Goal: Task Accomplishment & Management: Manage account settings

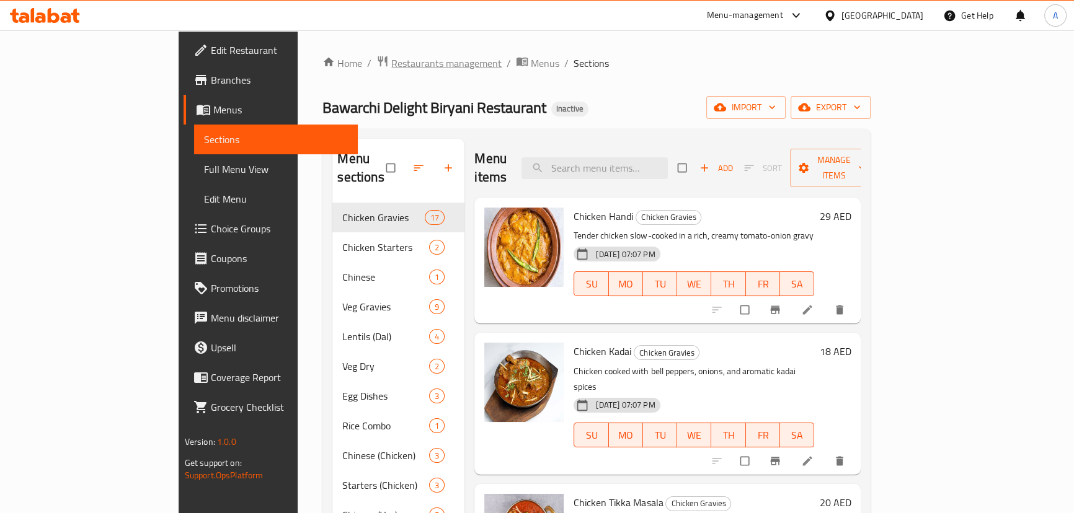
click at [391, 61] on span "Restaurants management" at bounding box center [446, 63] width 110 height 15
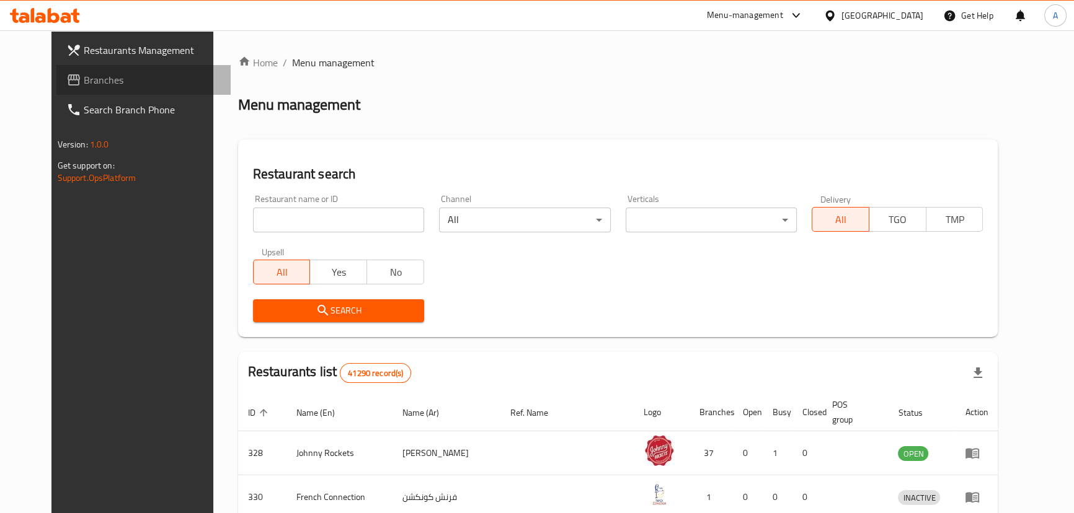
click at [84, 81] on span "Branches" at bounding box center [152, 80] width 137 height 15
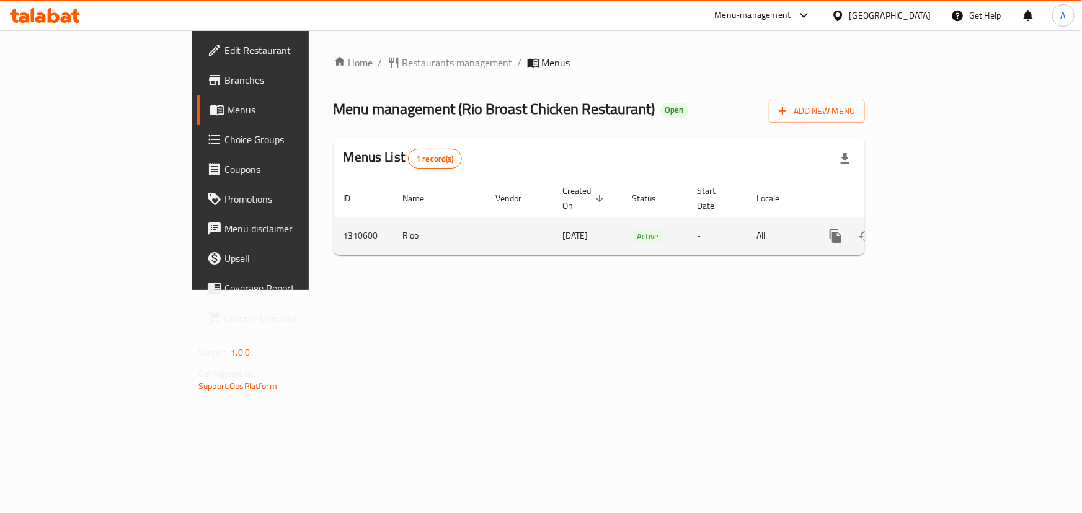
click at [931, 231] on icon "enhanced table" at bounding box center [924, 236] width 11 height 11
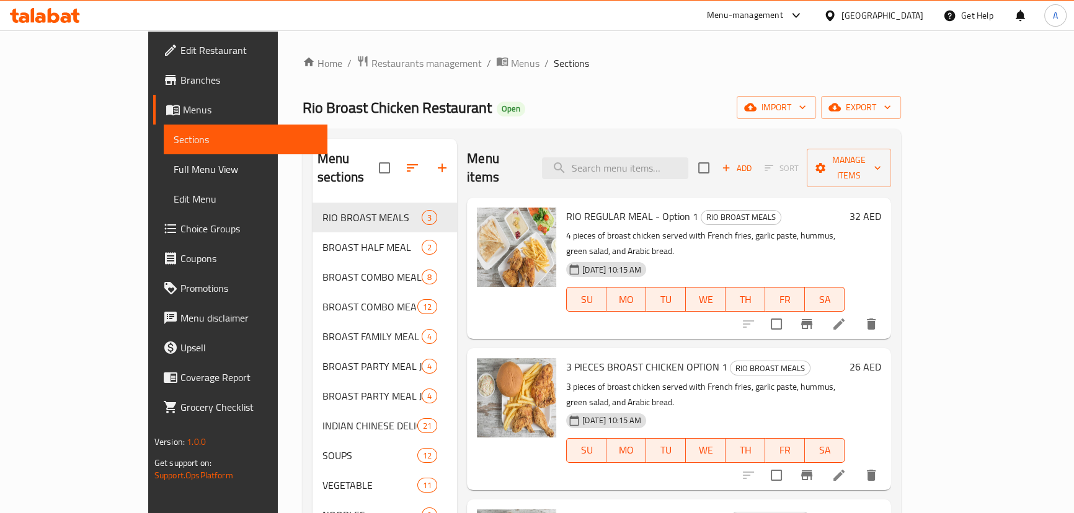
click at [303, 105] on span "Rio Broast Chicken Restaurant" at bounding box center [397, 108] width 189 height 28
click at [548, 107] on div "Rio Broast Chicken Restaurant Open import export" at bounding box center [602, 107] width 598 height 23
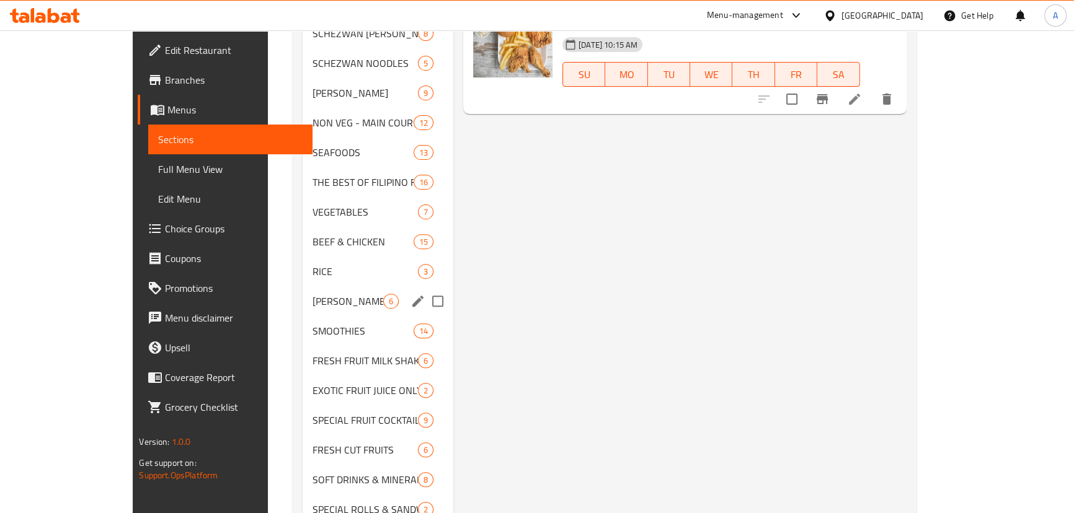
scroll to position [399, 0]
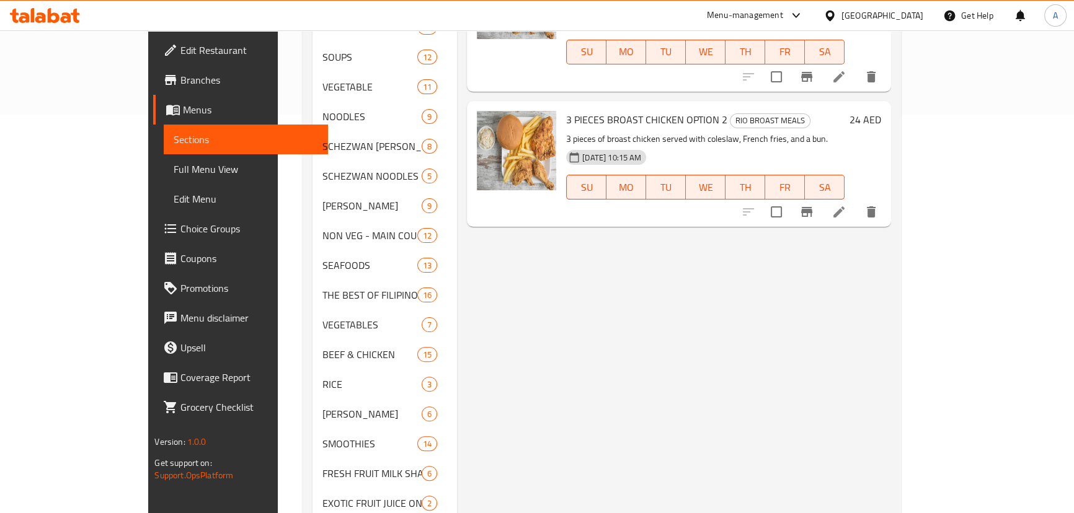
click at [174, 168] on span "Full Menu View" at bounding box center [246, 169] width 144 height 15
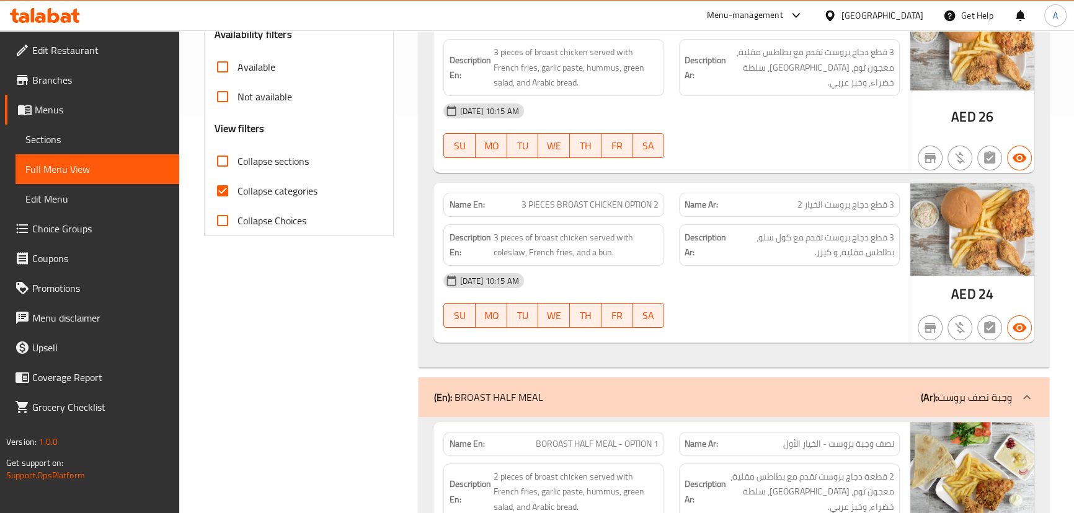
scroll to position [229, 0]
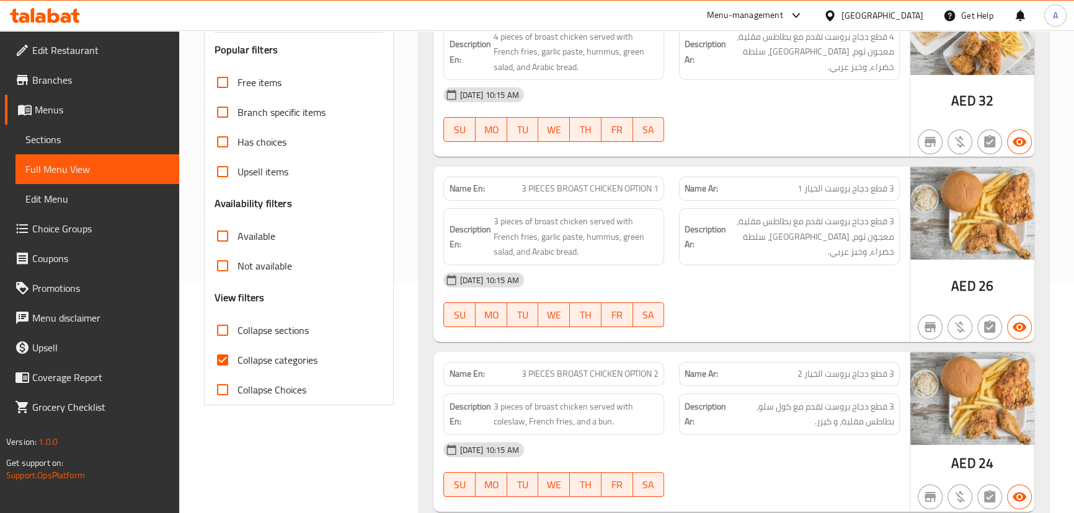
click at [228, 353] on input "Collapse categories" at bounding box center [223, 360] width 30 height 30
checkbox input "false"
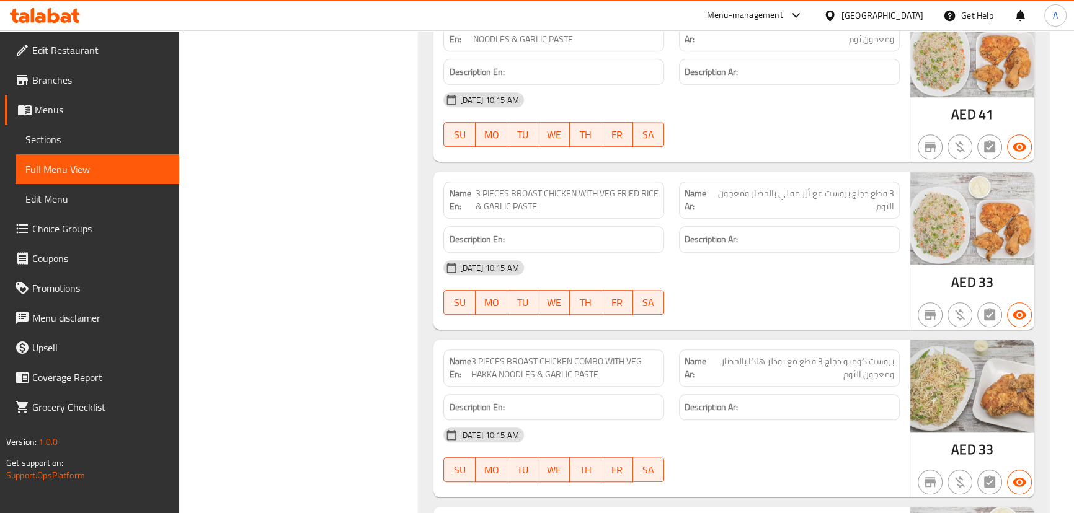
scroll to position [1127, 0]
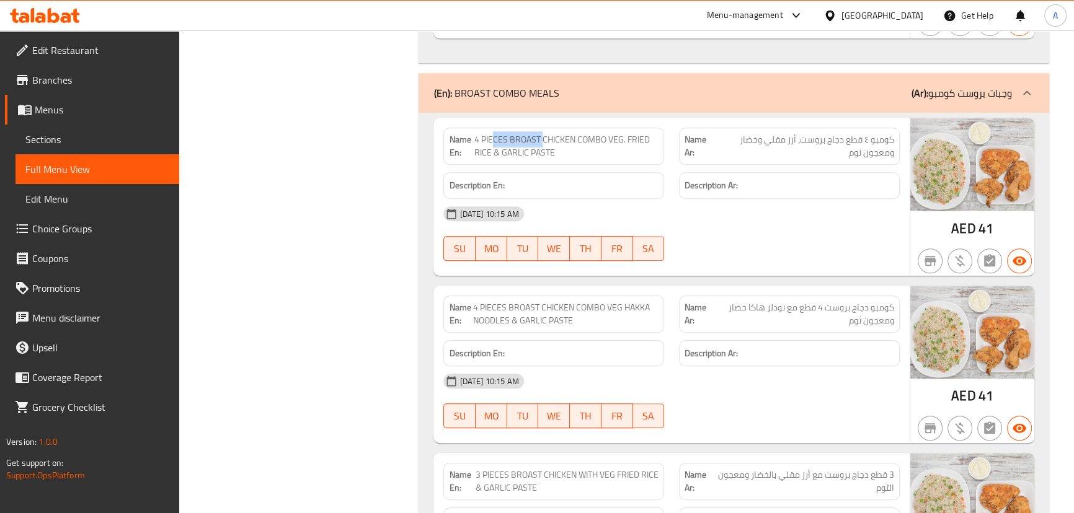
drag, startPoint x: 543, startPoint y: 140, endPoint x: 645, endPoint y: 172, distance: 106.9
click at [607, 154] on div "Name En: 4 PIECES BROAST CHICKEN COMBO VEG. FRIED RICE & GARLIC PASTE" at bounding box center [553, 146] width 221 height 37
click at [649, 175] on div "Description En:" at bounding box center [553, 185] width 221 height 27
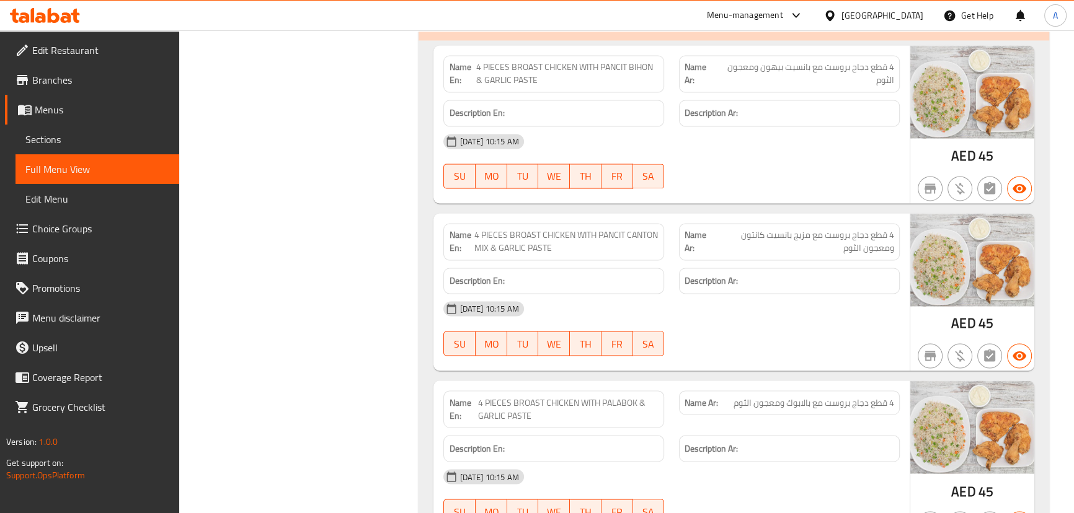
scroll to position [2536, 0]
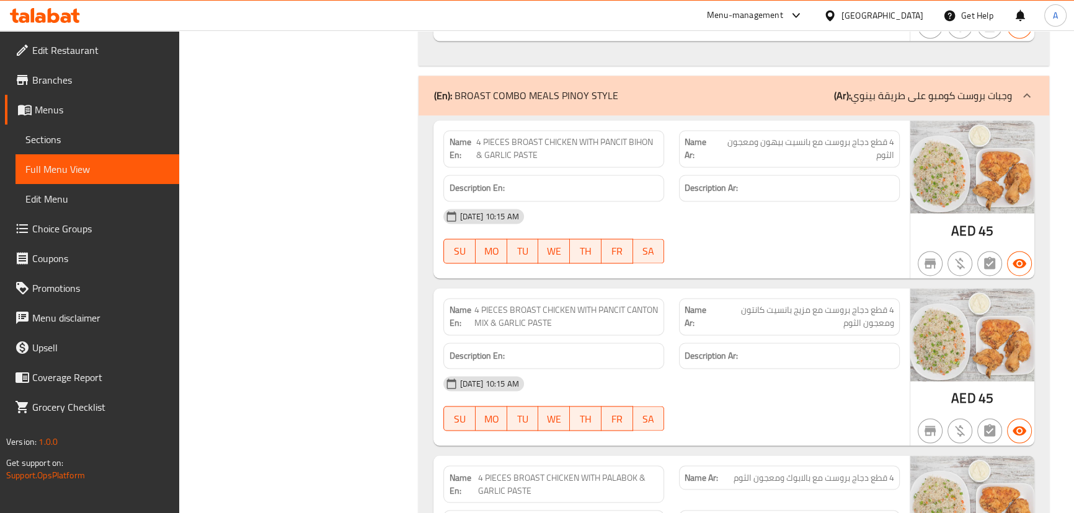
click at [809, 161] on div "Name Ar: 4 قطع دجاج بروست مع بانسيت بيهون ومعجون الثوم" at bounding box center [789, 148] width 221 height 37
click at [800, 192] on h6 "Description Ar:" at bounding box center [789, 188] width 210 height 16
drag, startPoint x: 851, startPoint y: 141, endPoint x: 831, endPoint y: 165, distance: 31.2
click at [839, 146] on span "4 قطع دجاج بروست مع بانسيت بيهون ومعجون الثوم" at bounding box center [805, 149] width 177 height 26
click at [823, 184] on h6 "Description Ar:" at bounding box center [789, 188] width 210 height 16
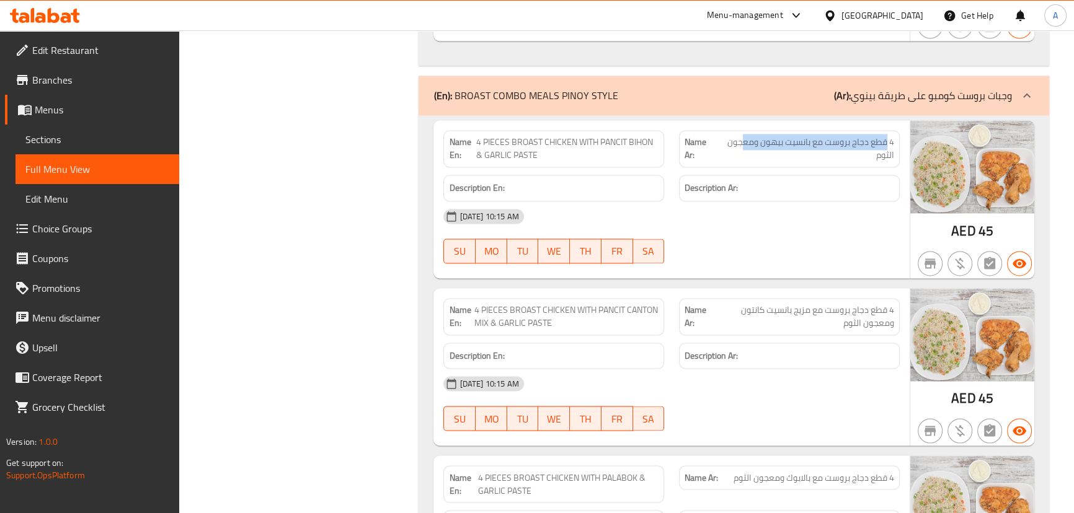
drag, startPoint x: 886, startPoint y: 141, endPoint x: 739, endPoint y: 138, distance: 147.0
click at [740, 137] on span "4 قطع دجاج بروست مع بانسيت بيهون ومعجون الثوم" at bounding box center [805, 149] width 177 height 26
click at [760, 186] on h6 "Description Ar:" at bounding box center [789, 188] width 210 height 16
drag, startPoint x: 551, startPoint y: 134, endPoint x: 608, endPoint y: 136, distance: 57.1
click at [605, 136] on span "4 PIECES BROAST CHICKEN WITH PANCIT BIHON & GARLIC PASTE" at bounding box center [567, 149] width 182 height 26
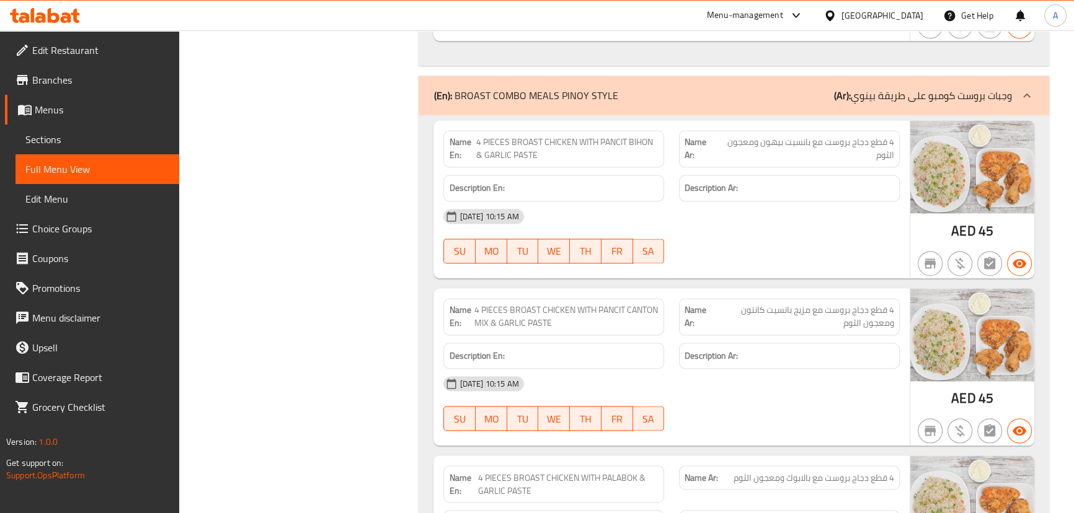
click at [609, 136] on span "4 PIECES BROAST CHICKEN WITH PANCIT BIHON & GARLIC PASTE" at bounding box center [567, 149] width 182 height 26
click at [813, 140] on span "4 قطع دجاج بروست مع بانسيت بيهون ومعجون الثوم" at bounding box center [805, 149] width 177 height 26
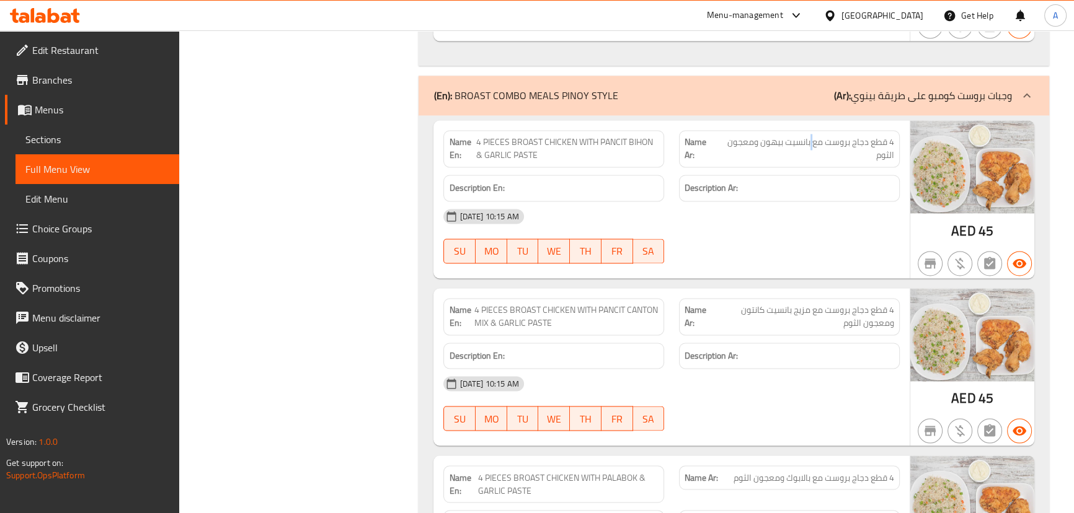
drag, startPoint x: 813, startPoint y: 140, endPoint x: 775, endPoint y: 223, distance: 91.9
click at [805, 146] on span "4 قطع دجاج بروست مع بانسيت بيهون ومعجون الثوم" at bounding box center [805, 149] width 177 height 26
click at [775, 223] on div "[DATE] 10:15 AM" at bounding box center [671, 217] width 471 height 30
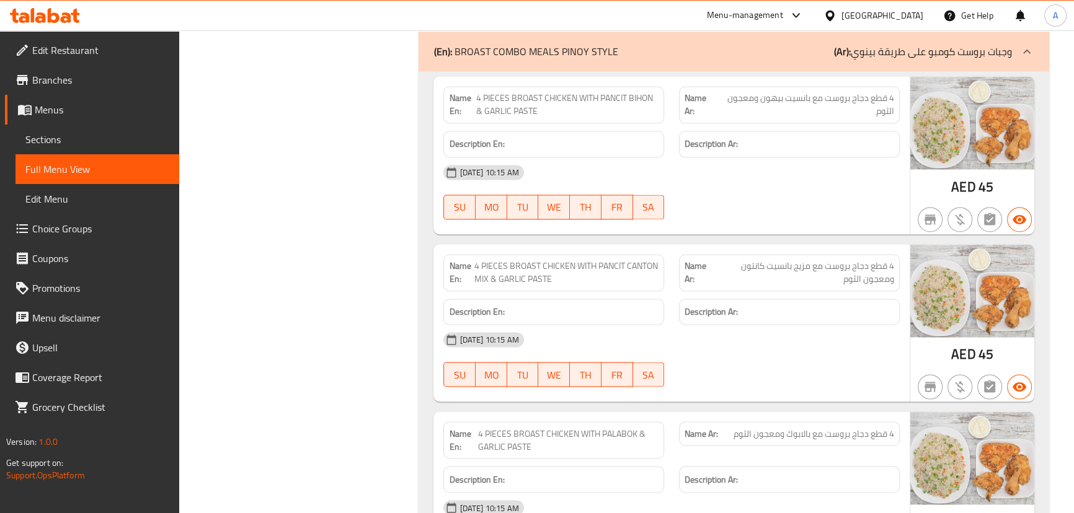
scroll to position [2649, 0]
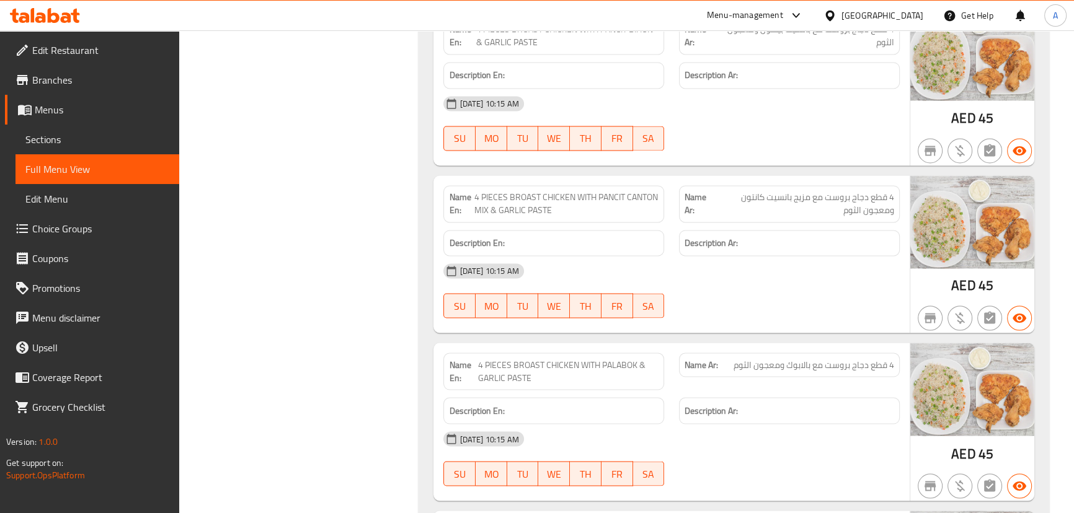
click at [481, 191] on span "4 PIECES BROAST CHICKEN WITH PANCIT CANTON MIX & GARLIC PASTE" at bounding box center [566, 204] width 185 height 26
drag, startPoint x: 838, startPoint y: 189, endPoint x: 787, endPoint y: 189, distance: 51.5
click at [787, 191] on span "4 قطع دجاج بروست مع مزيج بانسيت كانتون ومعجون الثوم" at bounding box center [804, 204] width 180 height 26
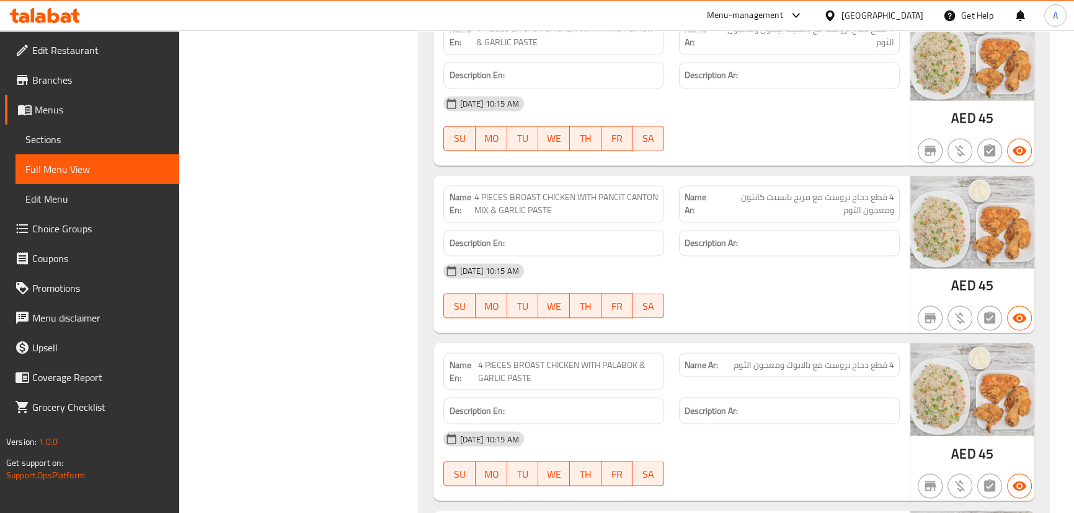
click at [781, 195] on span "4 قطع دجاج بروست مع مزيج بانسيت كانتون ومعجون الثوم" at bounding box center [804, 204] width 180 height 26
drag, startPoint x: 781, startPoint y: 195, endPoint x: 797, endPoint y: 261, distance: 68.1
click at [781, 200] on span "4 قطع دجاج بروست مع مزيج بانسيت كانتون ومعجون الثوم" at bounding box center [804, 204] width 180 height 26
click at [797, 263] on div "[DATE] 10:15 AM" at bounding box center [671, 271] width 471 height 30
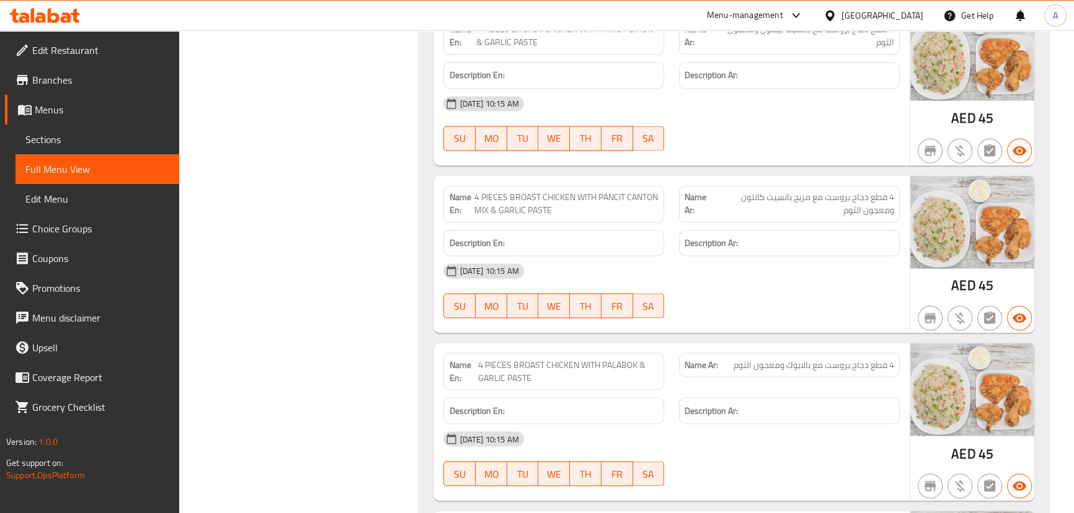
click at [781, 192] on span "4 قطع دجاج بروست مع مزيج بانسيت كانتون ومعجون الثوم" at bounding box center [804, 204] width 180 height 26
drag, startPoint x: 781, startPoint y: 192, endPoint x: 763, endPoint y: 195, distance: 18.8
click at [763, 195] on span "4 قطع دجاج بروست مع مزيج بانسيت كانتون ومعجون الثوم" at bounding box center [804, 204] width 180 height 26
click at [863, 273] on div "[DATE] 10:15 AM" at bounding box center [671, 271] width 471 height 30
click at [824, 205] on span "4 قطع دجاج بروست مع مزيج بانسيت كانتون ومعجون الثوم" at bounding box center [804, 204] width 180 height 26
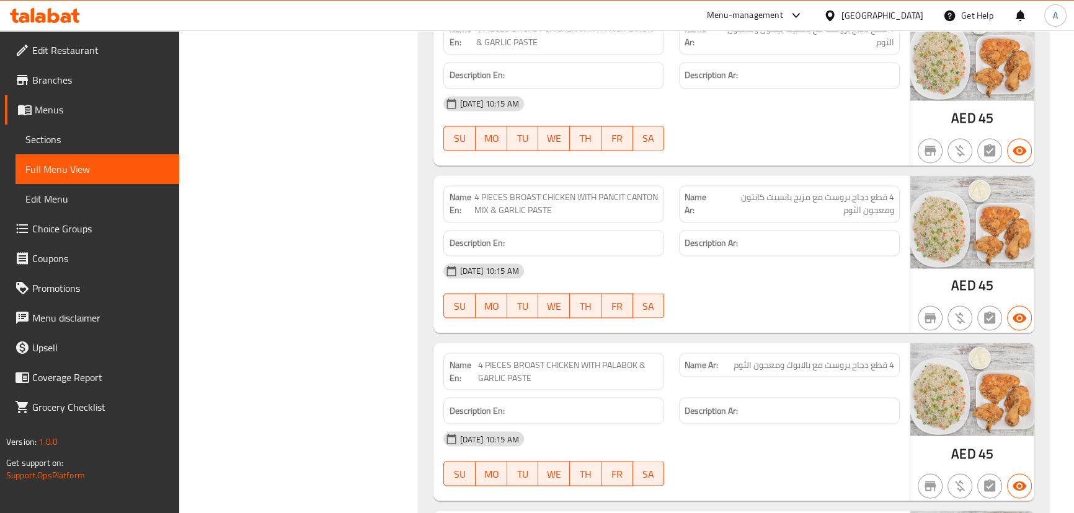
click at [818, 236] on h6 "Description Ar:" at bounding box center [789, 244] width 210 height 16
click at [481, 353] on div "Name En: 4 PIECES BROAST CHICKEN WITH PALABOK & GARLIC PASTE" at bounding box center [553, 371] width 221 height 37
drag, startPoint x: 481, startPoint y: 351, endPoint x: 707, endPoint y: 314, distance: 228.7
click at [655, 353] on div "Name En: 4 PIECES BROAST CHICKEN WITH PALABOK & GARLIC PASTE" at bounding box center [553, 371] width 221 height 37
click at [725, 311] on div at bounding box center [789, 318] width 236 height 15
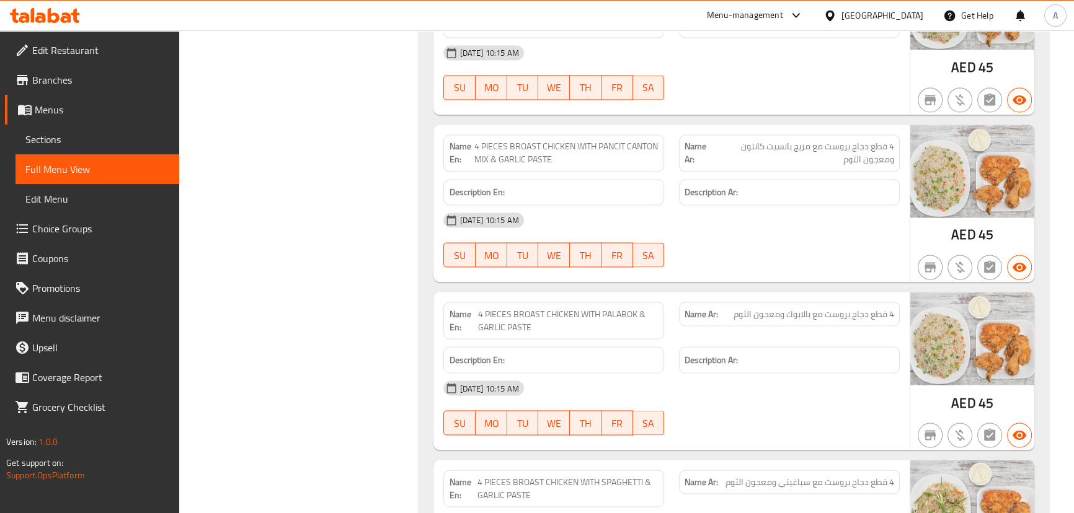
scroll to position [2762, 0]
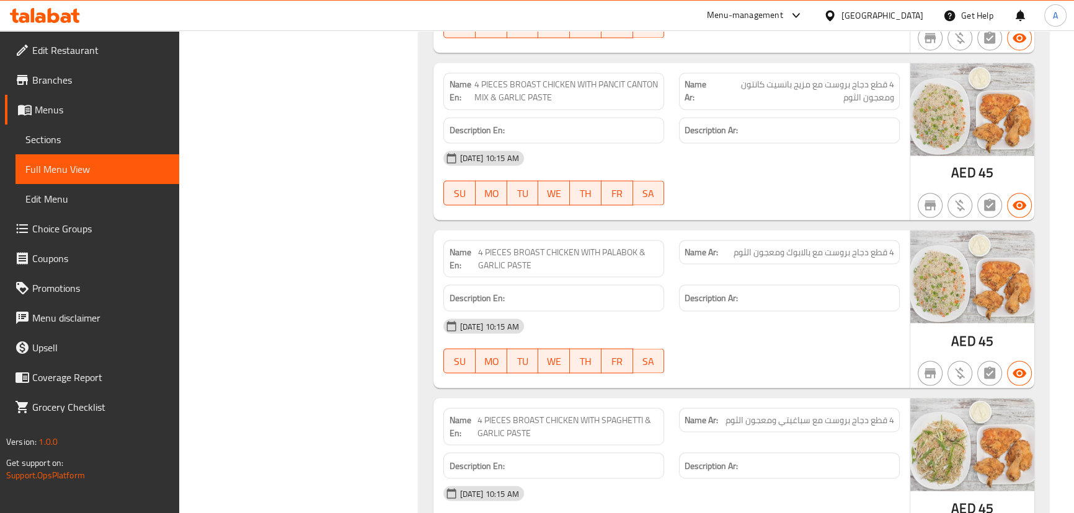
click at [795, 246] on span "4 قطع دجاج بروست مع بالابوك ومعجون الثوم" at bounding box center [813, 252] width 161 height 13
click at [797, 339] on div "[DATE] 10:15 AM SU MO TU WE TH FR SA" at bounding box center [671, 345] width 471 height 69
drag, startPoint x: 649, startPoint y: 242, endPoint x: 680, endPoint y: 255, distance: 33.6
click at [654, 246] on span "4 PIECES BROAST CHICKEN WITH PALABOK & GARLIC PASTE" at bounding box center [568, 259] width 180 height 26
click at [820, 326] on div "[DATE] 10:15 AM" at bounding box center [671, 326] width 471 height 30
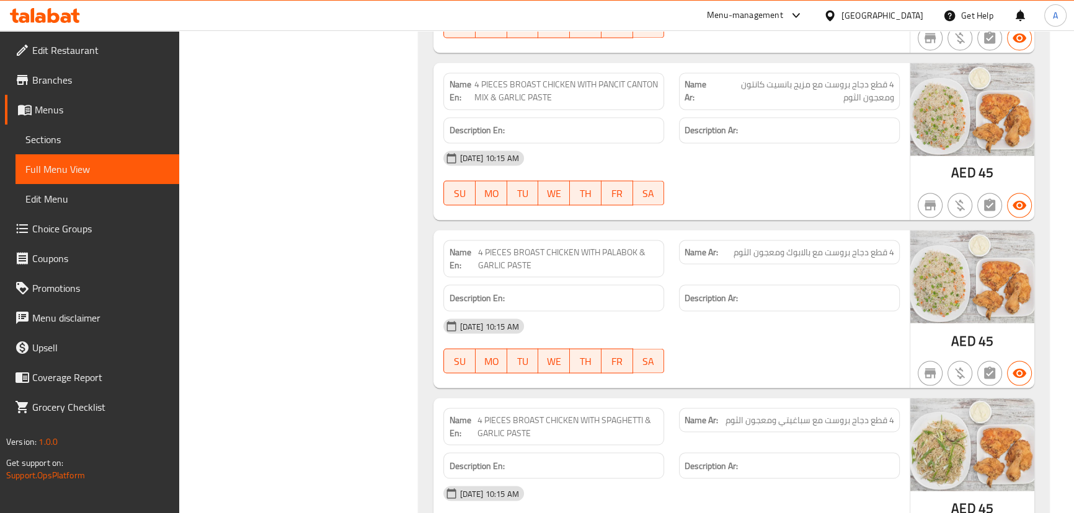
drag, startPoint x: 759, startPoint y: 233, endPoint x: 782, endPoint y: 358, distance: 127.4
click at [746, 246] on div "Name Ar: 4 قطع دجاج بروست مع بالابوك ومعجون الثوم" at bounding box center [789, 252] width 221 height 24
click at [801, 373] on div at bounding box center [789, 373] width 236 height 15
click at [617, 401] on div "Name En: 4 PIECES BROAST CHICKEN WITH SPAGHETTI & GARLIC PASTE" at bounding box center [554, 427] width 236 height 52
click at [776, 334] on div "[DATE] 10:15 AM" at bounding box center [671, 326] width 471 height 30
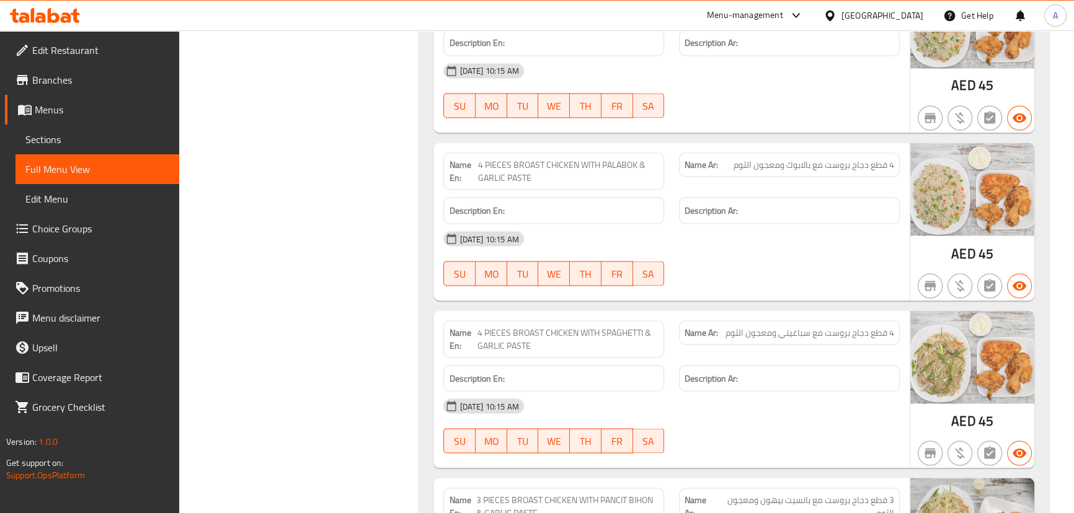
scroll to position [2931, 0]
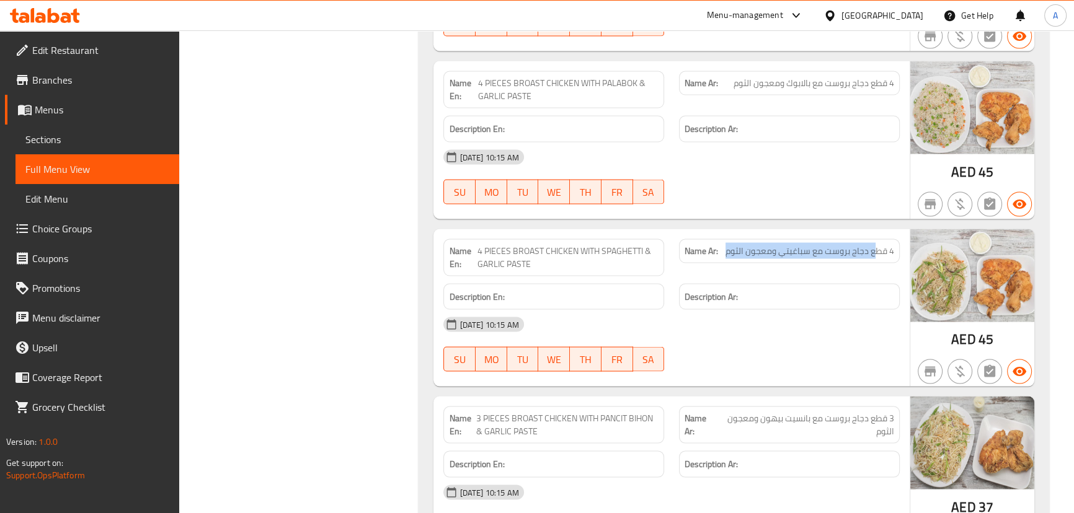
drag, startPoint x: 873, startPoint y: 242, endPoint x: 725, endPoint y: 248, distance: 147.7
click at [725, 248] on span "4 قطع دجاج بروست مع سباغيتي ومعجون الثوم" at bounding box center [809, 250] width 169 height 13
drag, startPoint x: 730, startPoint y: 377, endPoint x: 606, endPoint y: 316, distance: 138.9
click at [728, 376] on div "Name En: 4 PIECES BROAST CHICKEN WITH SPAGHETTI & GARLIC PASTE Name Ar: 4 قطع د…" at bounding box center [671, 308] width 476 height 158
drag, startPoint x: 503, startPoint y: 262, endPoint x: 677, endPoint y: 308, distance: 179.6
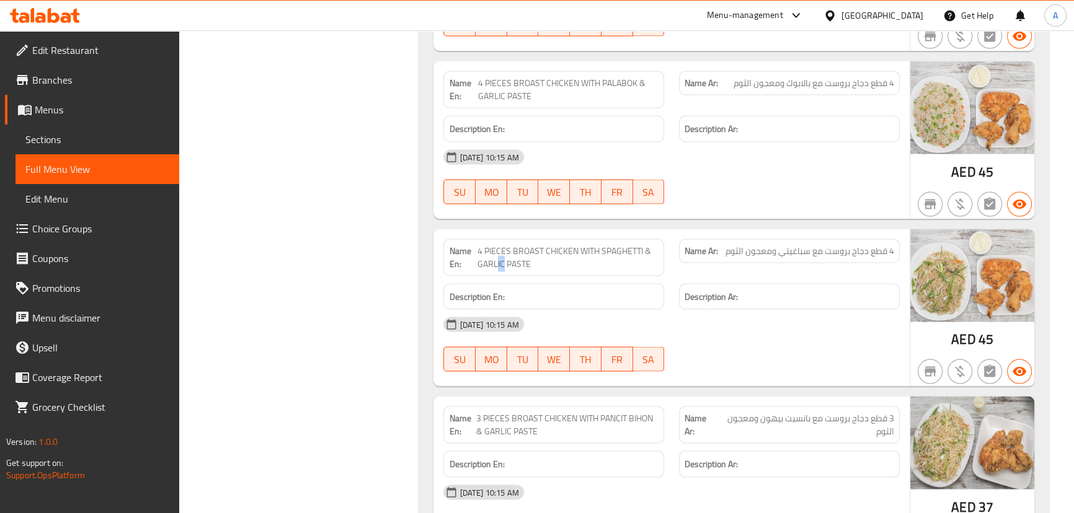
click at [582, 272] on div "Name En: 4 PIECES BROAST CHICKEN WITH SPAGHETTI & GARLIC PASTE Name Ar: 4 قطع د…" at bounding box center [671, 308] width 476 height 158
drag, startPoint x: 750, startPoint y: 345, endPoint x: 725, endPoint y: 361, distance: 29.2
click at [750, 347] on div "[DATE] 10:15 AM SU MO TU WE TH FR SA" at bounding box center [671, 343] width 471 height 69
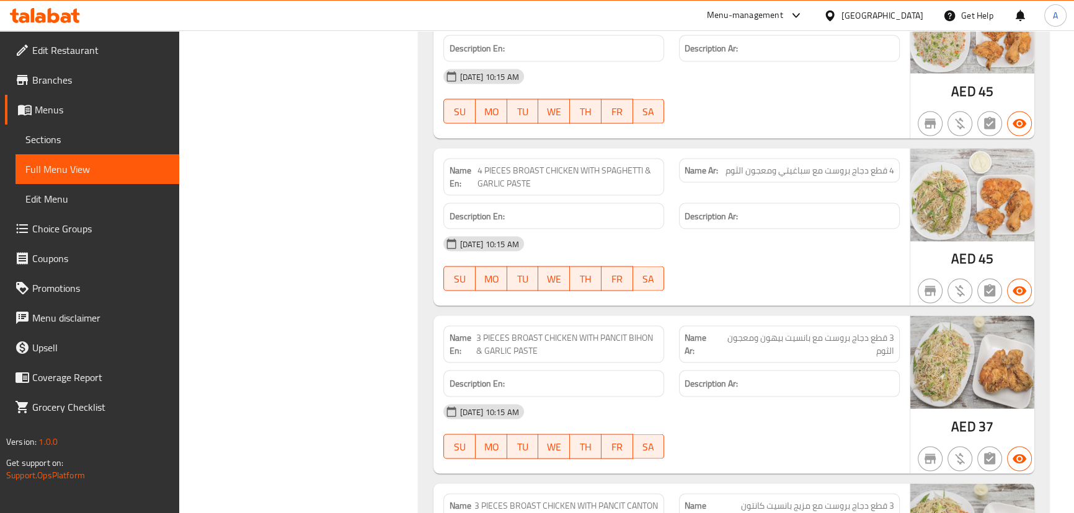
scroll to position [3100, 0]
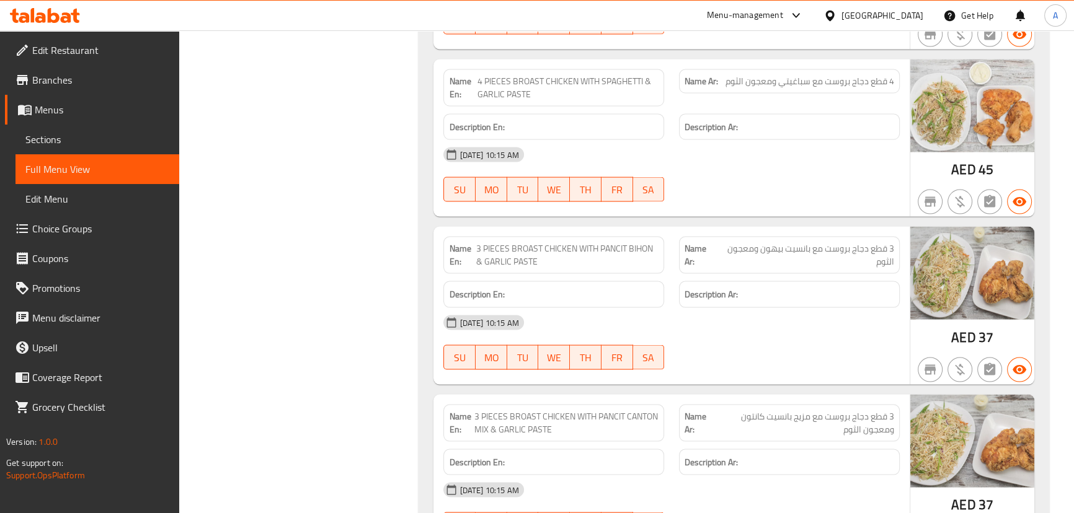
click at [551, 244] on span "3 PIECES BROAST CHICKEN WITH PANCIT BIHON & GARLIC PASTE" at bounding box center [567, 255] width 182 height 26
click at [810, 316] on div "[DATE] 10:15 AM" at bounding box center [671, 323] width 471 height 30
drag, startPoint x: 862, startPoint y: 241, endPoint x: 730, endPoint y: 322, distance: 154.5
click at [725, 237] on div "Name Ar: 3 قطع دجاج بروست مع بانسيت بيهون ومعجون الثوم" at bounding box center [789, 255] width 221 height 37
drag, startPoint x: 730, startPoint y: 328, endPoint x: 597, endPoint y: 268, distance: 146.2
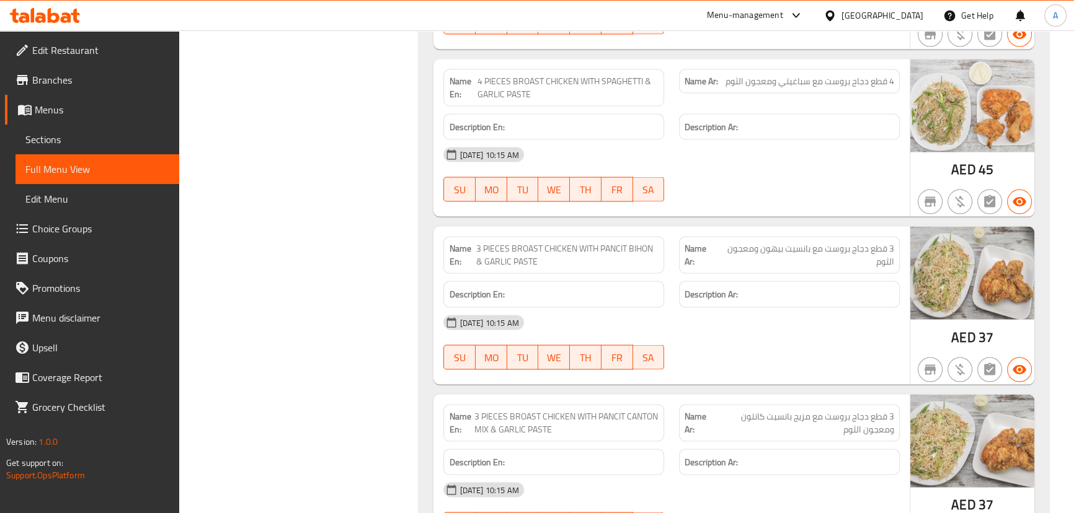
click at [725, 328] on div "[DATE] 10:15 AM" at bounding box center [671, 323] width 471 height 30
drag, startPoint x: 585, startPoint y: 249, endPoint x: 739, endPoint y: 314, distance: 166.7
click at [641, 246] on span "3 PIECES BROAST CHICKEN WITH PANCIT BIHON & GARLIC PASTE" at bounding box center [567, 255] width 182 height 26
click at [743, 317] on div "[DATE] 10:15 AM" at bounding box center [671, 323] width 471 height 30
drag, startPoint x: 748, startPoint y: 244, endPoint x: 719, endPoint y: 333, distance: 93.9
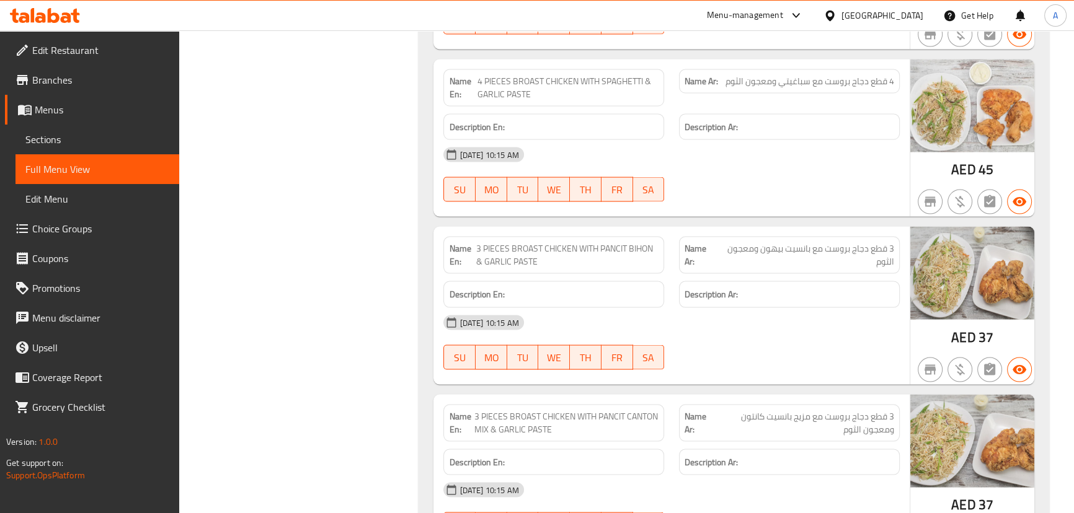
click at [743, 250] on span "3 قطع دجاج بروست مع بانسيت بيهون ومعجون الثوم" at bounding box center [805, 255] width 177 height 26
click at [719, 333] on div "[DATE] 10:15 AM" at bounding box center [671, 323] width 471 height 30
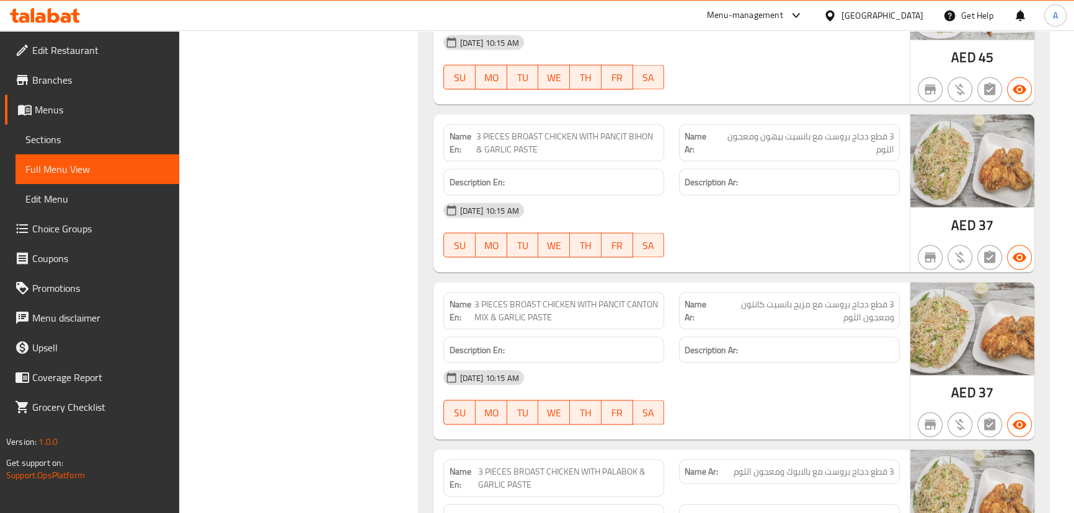
drag, startPoint x: 490, startPoint y: 301, endPoint x: 596, endPoint y: 312, distance: 107.2
click at [596, 312] on span "3 PIECES BROAST CHICKEN WITH PANCIT CANTON MIX & GARLIC PASTE" at bounding box center [566, 311] width 185 height 26
click at [742, 363] on div "[DATE] 10:15 AM" at bounding box center [671, 378] width 471 height 30
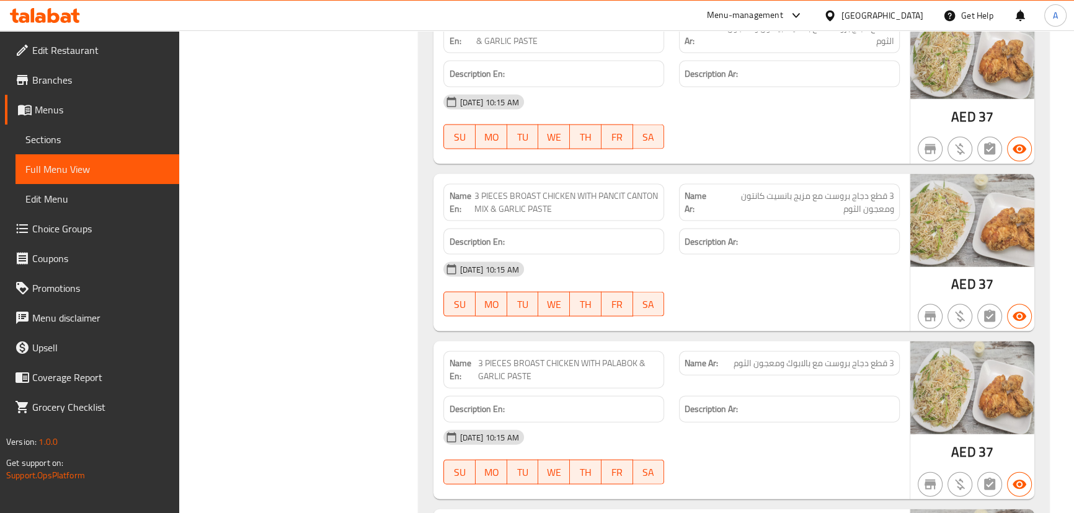
scroll to position [3325, 0]
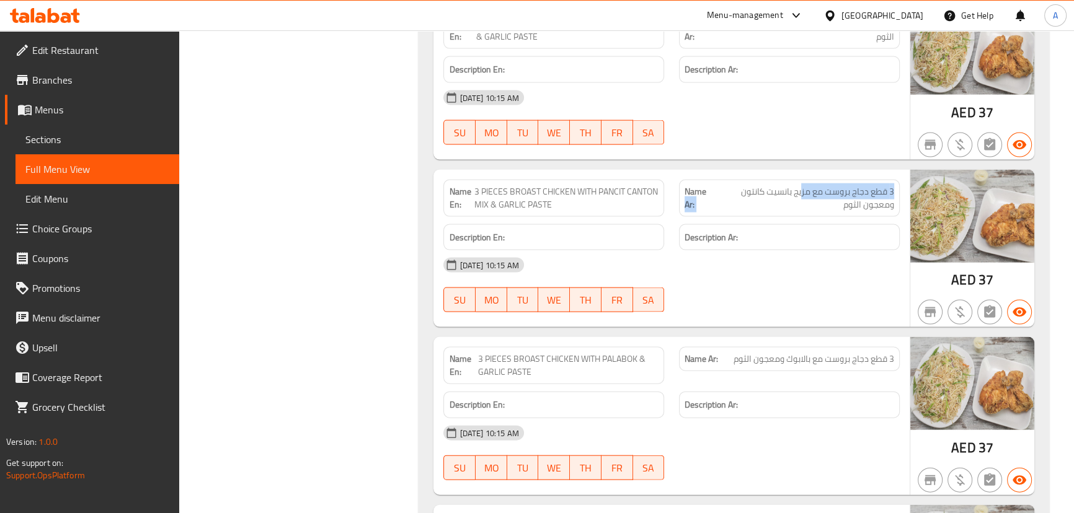
drag, startPoint x: 717, startPoint y: 182, endPoint x: 717, endPoint y: 196, distance: 13.7
click at [709, 186] on p "Name Ar: 3 قطع دجاج بروست مع مزيج بانسيت كانتون ومعجون الثوم" at bounding box center [789, 198] width 210 height 26
click at [851, 291] on div "[DATE] 10:15 AM SU MO TU WE TH FR SA" at bounding box center [671, 284] width 471 height 69
drag, startPoint x: 879, startPoint y: 193, endPoint x: 823, endPoint y: 277, distance: 100.4
click at [848, 217] on div "Name En: 3 PIECES BROAST CHICKEN WITH PANCIT CANTON MIX & GARLIC PASTE Name Ar:…" at bounding box center [671, 249] width 476 height 158
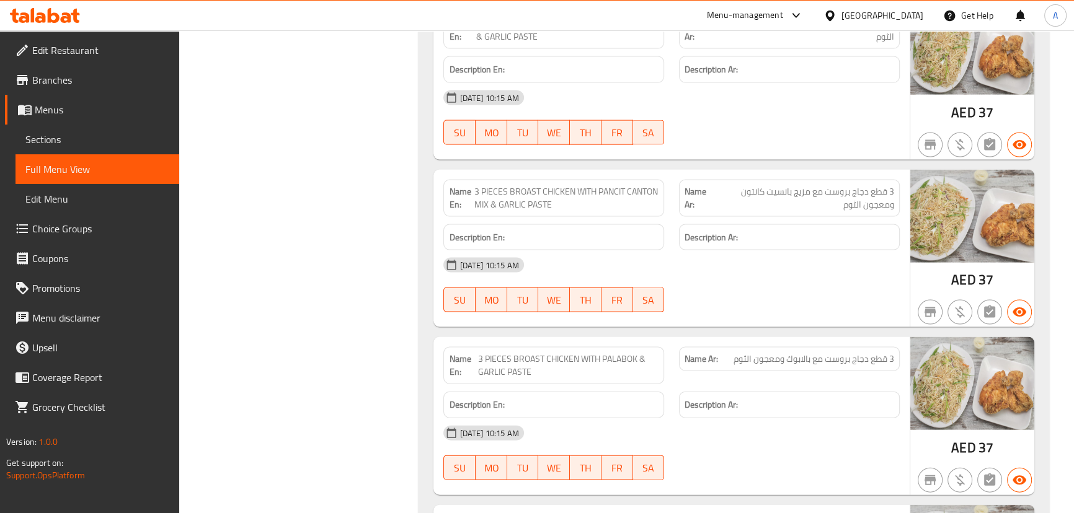
drag, startPoint x: 823, startPoint y: 277, endPoint x: 772, endPoint y: 270, distance: 51.2
click at [807, 277] on div "[DATE] 10:15 AM SU MO TU WE TH FR SA" at bounding box center [671, 284] width 471 height 69
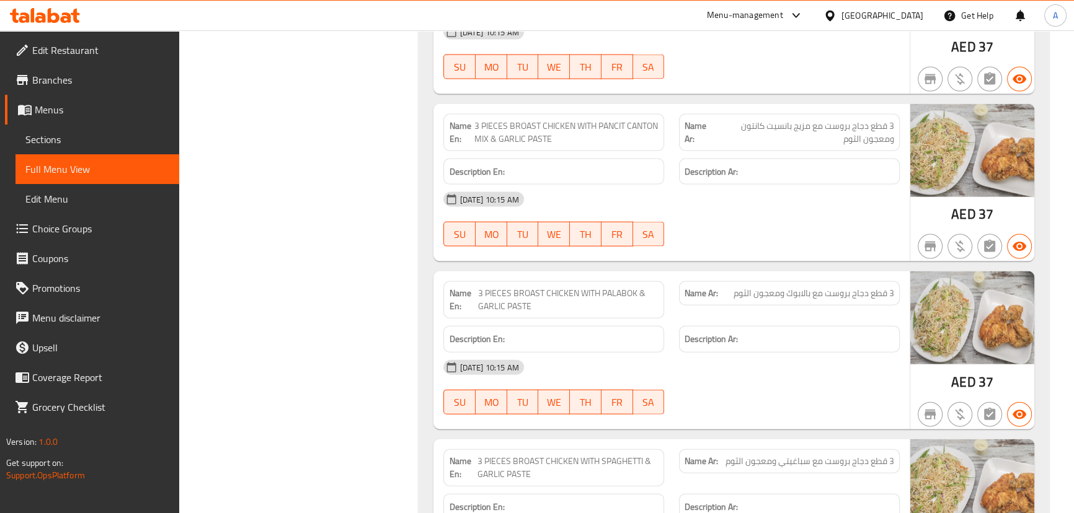
scroll to position [3494, 0]
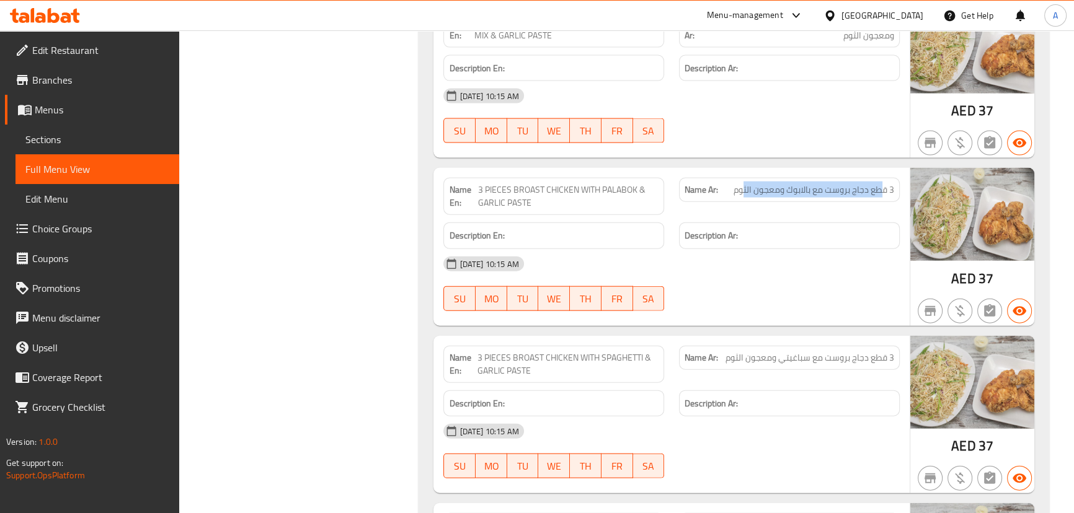
drag, startPoint x: 883, startPoint y: 186, endPoint x: 744, endPoint y: 186, distance: 138.9
click at [744, 186] on span "3 قطع دجاج بروست مع بالابوك ومعجون الثوم" at bounding box center [813, 190] width 161 height 13
drag, startPoint x: 748, startPoint y: 264, endPoint x: 571, endPoint y: 251, distance: 177.8
click at [748, 265] on div "[DATE] 10:15 AM" at bounding box center [671, 264] width 471 height 30
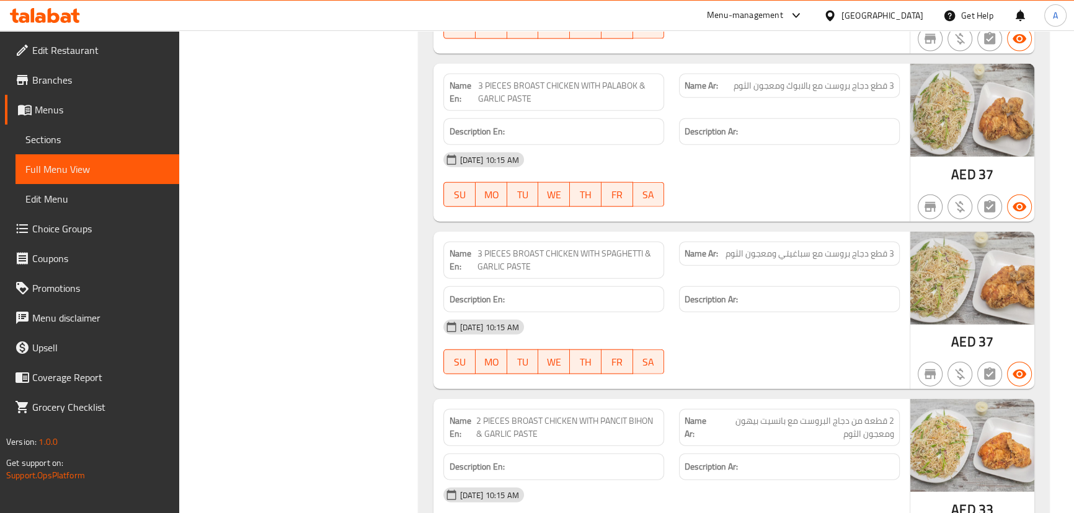
scroll to position [3607, 0]
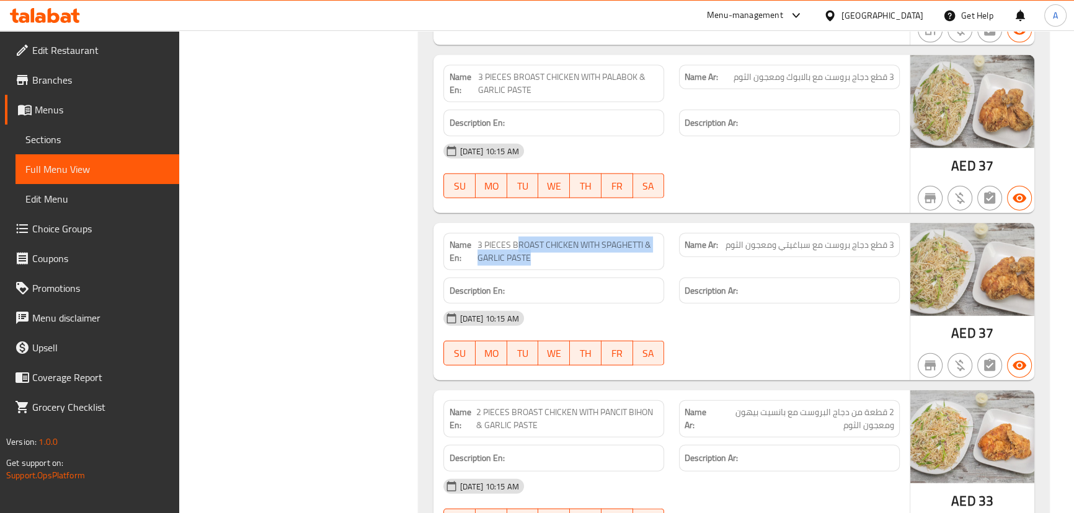
click at [618, 263] on div "Name En: 3 PIECES BROAST CHICKEN WITH SPAGHETTI & GARLIC PASTE" at bounding box center [553, 251] width 221 height 37
click at [714, 321] on div "[DATE] 10:15 AM" at bounding box center [671, 319] width 471 height 30
drag, startPoint x: 784, startPoint y: 231, endPoint x: 782, endPoint y: 303, distance: 71.9
click at [774, 239] on span "3 قطع دجاج بروست مع سباغيتي ومعجون الثوم" at bounding box center [809, 245] width 169 height 13
click at [782, 304] on div "[DATE] 10:15 AM" at bounding box center [671, 319] width 471 height 30
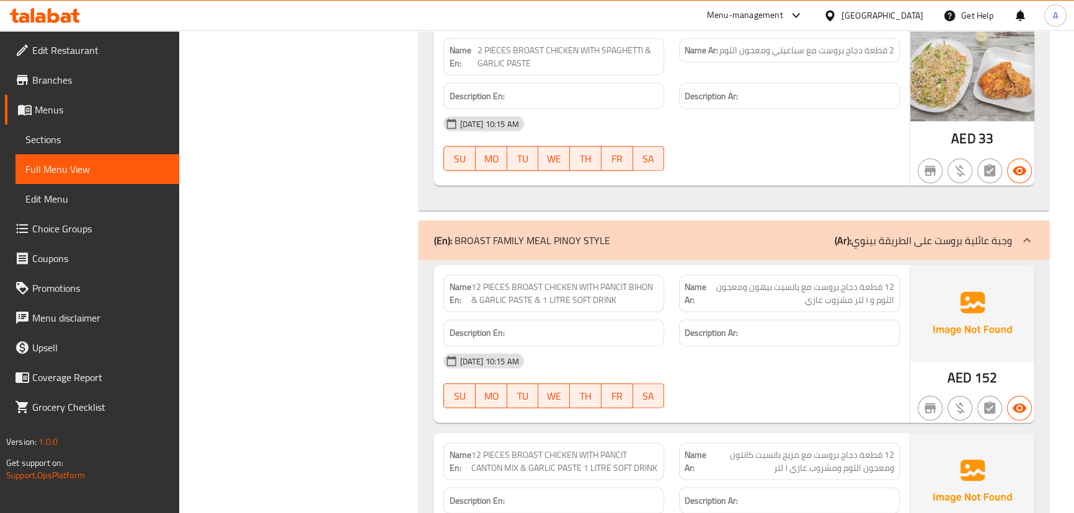
scroll to position [4599, 0]
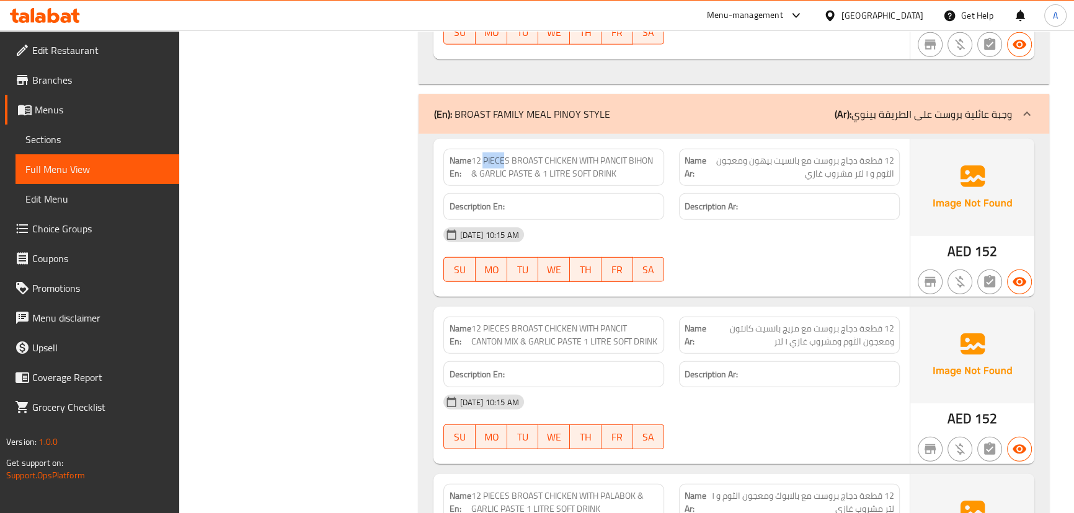
drag, startPoint x: 505, startPoint y: 156, endPoint x: 662, endPoint y: 200, distance: 163.1
click at [603, 171] on span "12 PIECES BROAST CHICKEN WITH PANCIT BIHON & GARLIC PASTE & 1 LITRE SOFT DRINK" at bounding box center [565, 167] width 188 height 26
click at [695, 211] on div "Description Ar:" at bounding box center [789, 206] width 221 height 27
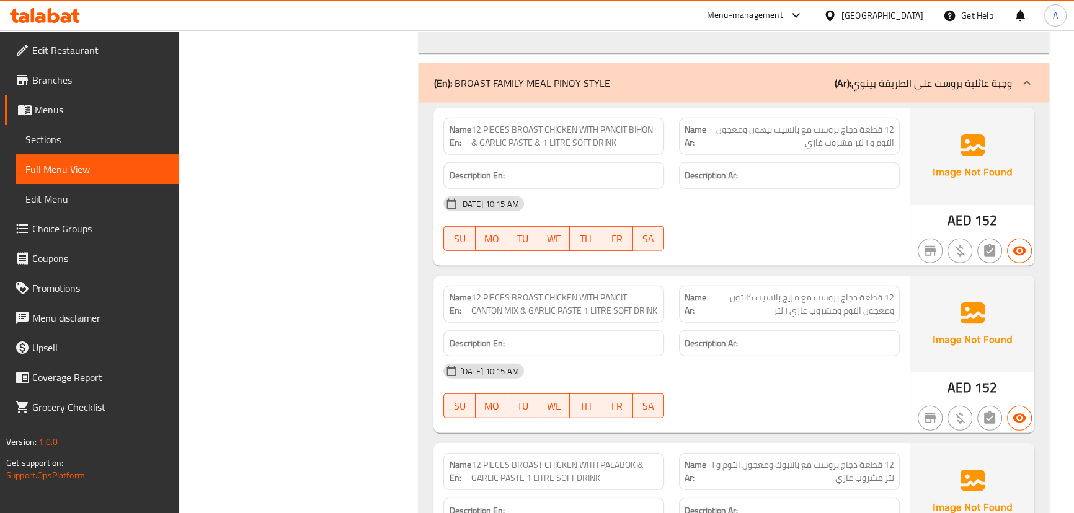
scroll to position [4656, 0]
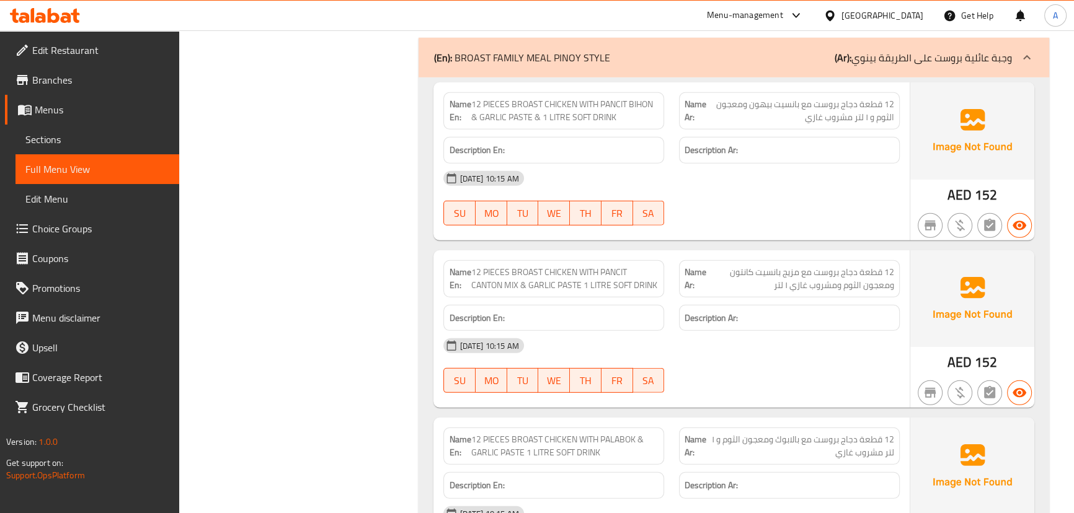
drag, startPoint x: 476, startPoint y: 101, endPoint x: 556, endPoint y: 115, distance: 80.5
click at [546, 104] on span "12 PIECES BROAST CHICKEN WITH PANCIT BIHON & GARLIC PASTE & 1 LITRE SOFT DRINK" at bounding box center [565, 111] width 188 height 26
click at [592, 143] on h6 "Description En:" at bounding box center [554, 151] width 210 height 16
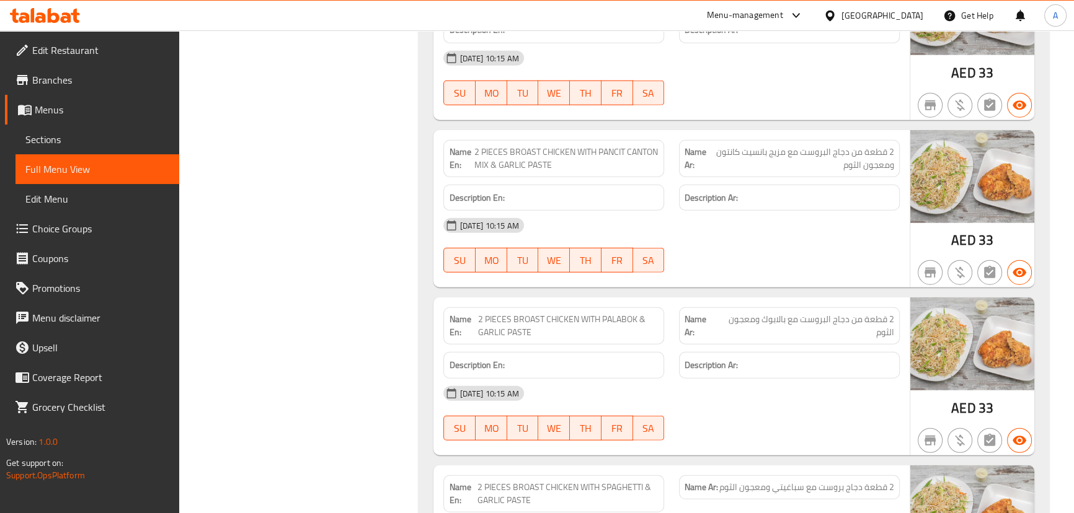
scroll to position [4374, 0]
